Goal: Transaction & Acquisition: Purchase product/service

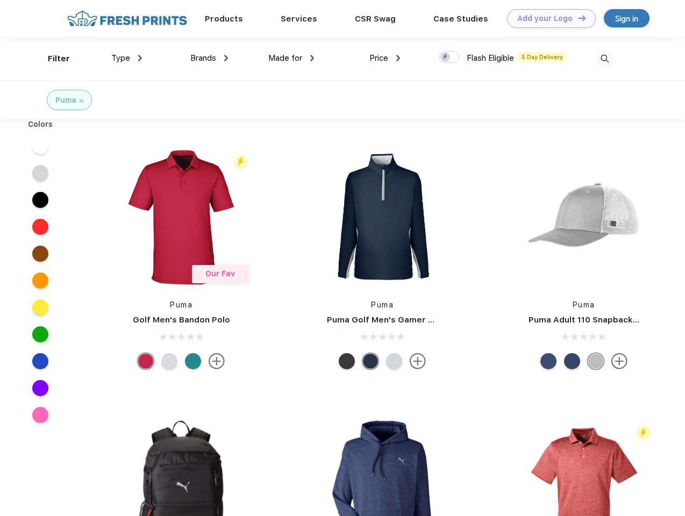
click at [547, 18] on link "Add your Logo Design Tool" at bounding box center [551, 18] width 89 height 19
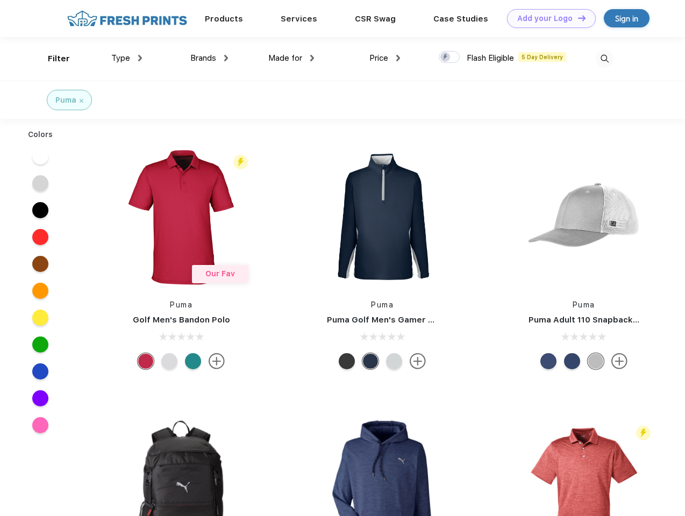
click at [0, 0] on div "Design Tool" at bounding box center [0, 0] width 0 height 0
click at [577, 18] on link "Add your Logo Design Tool" at bounding box center [551, 18] width 89 height 19
click at [52, 59] on div "Filter" at bounding box center [59, 59] width 22 height 12
click at [127, 58] on span "Type" at bounding box center [120, 58] width 19 height 10
click at [209, 58] on span "Brands" at bounding box center [203, 58] width 26 height 10
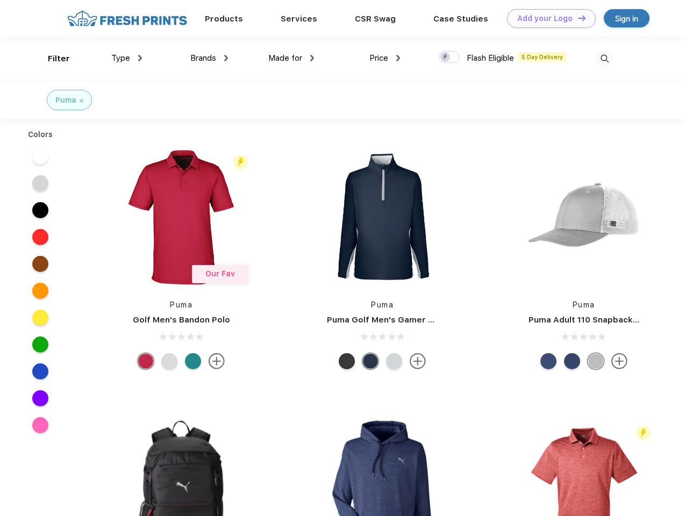
click at [291, 58] on span "Made for" at bounding box center [285, 58] width 34 height 10
click at [385, 58] on span "Price" at bounding box center [378, 58] width 19 height 10
click at [450, 58] on div at bounding box center [449, 57] width 21 height 12
click at [446, 58] on input "checkbox" at bounding box center [442, 54] width 7 height 7
click at [604, 59] on img at bounding box center [605, 59] width 18 height 18
